Goal: Find specific page/section: Find specific page/section

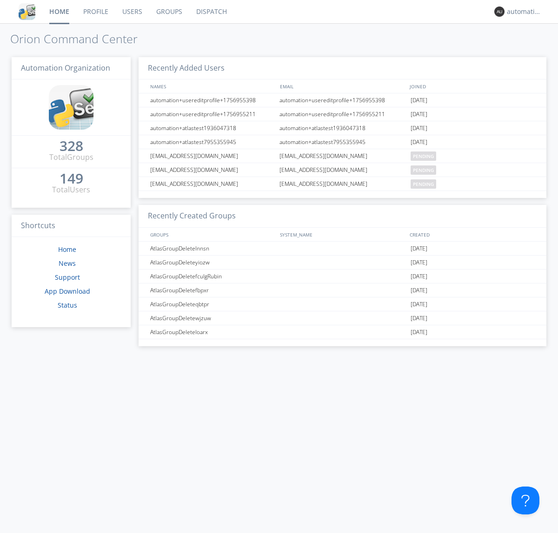
click at [211, 12] on link "Dispatch" at bounding box center [211, 11] width 45 height 23
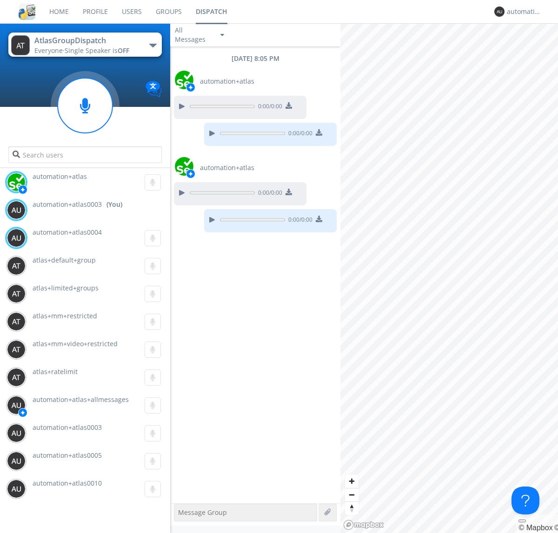
click at [152, 45] on div "button" at bounding box center [152, 46] width 7 height 4
click at [0, 0] on span "AtlasGroupDispatch2" at bounding box center [0, 0] width 0 height 0
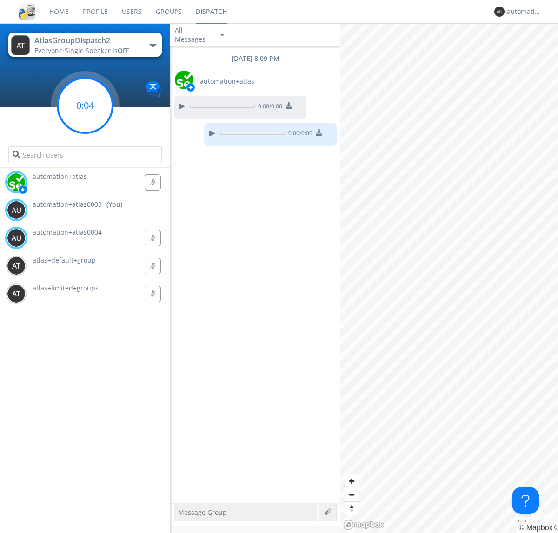
click at [85, 106] on g at bounding box center [85, 105] width 55 height 55
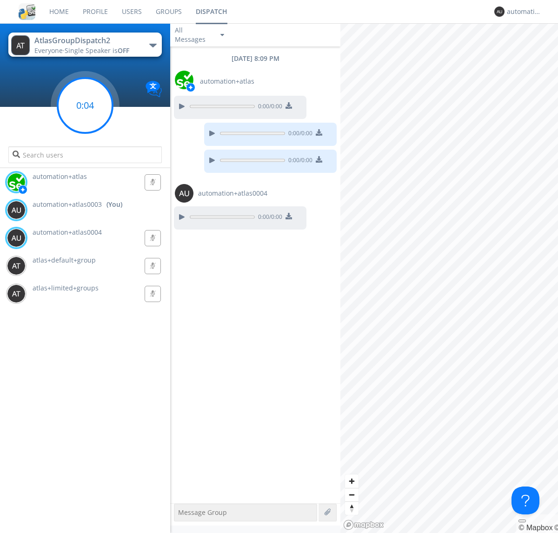
click at [85, 106] on g at bounding box center [85, 105] width 55 height 55
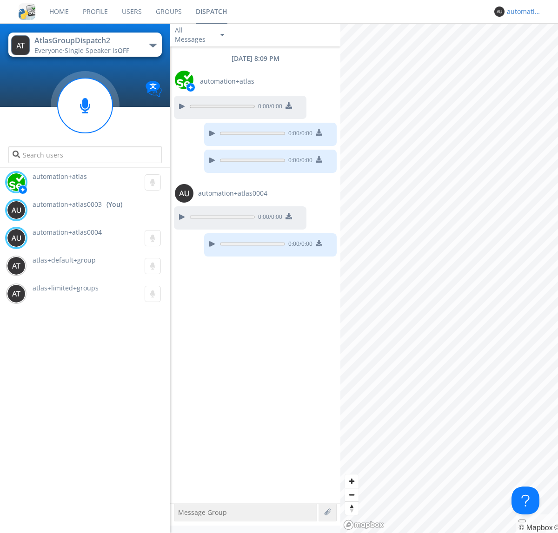
click at [522, 12] on div "automation+atlas0003" at bounding box center [524, 11] width 35 height 9
